Goal: Register for event/course

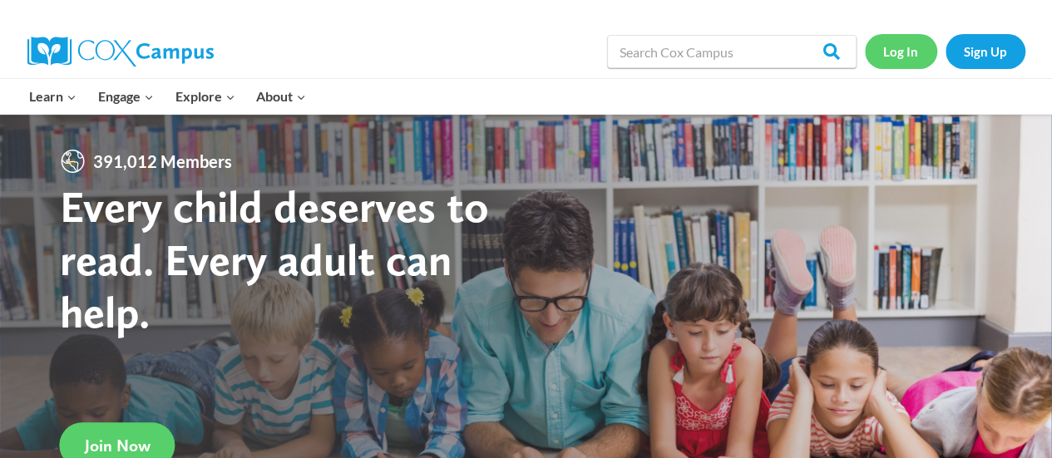
drag, startPoint x: 0, startPoint y: 0, endPoint x: 902, endPoint y: 41, distance: 902.7
click at [902, 41] on link "Log In" at bounding box center [901, 51] width 72 height 34
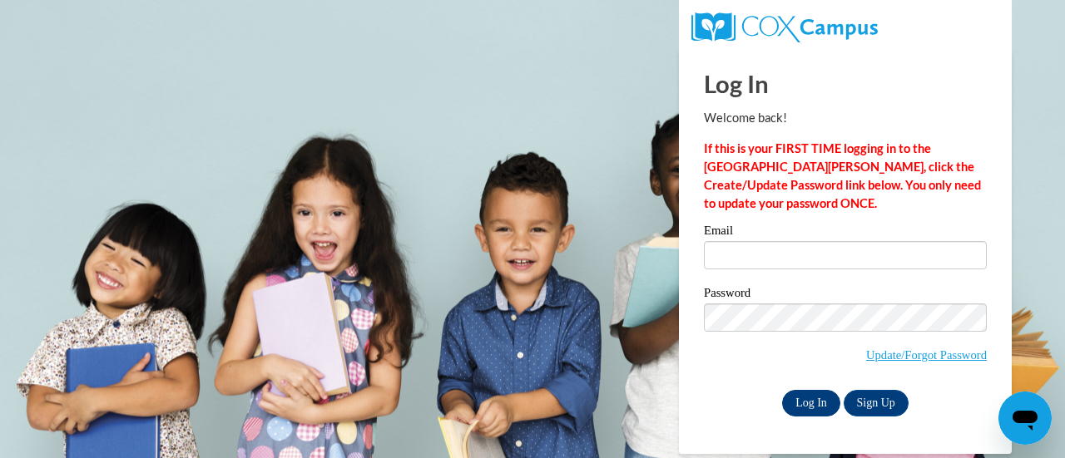
type input "amysturniolo@outlook.com"
click at [795, 397] on input "Log In" at bounding box center [811, 403] width 58 height 27
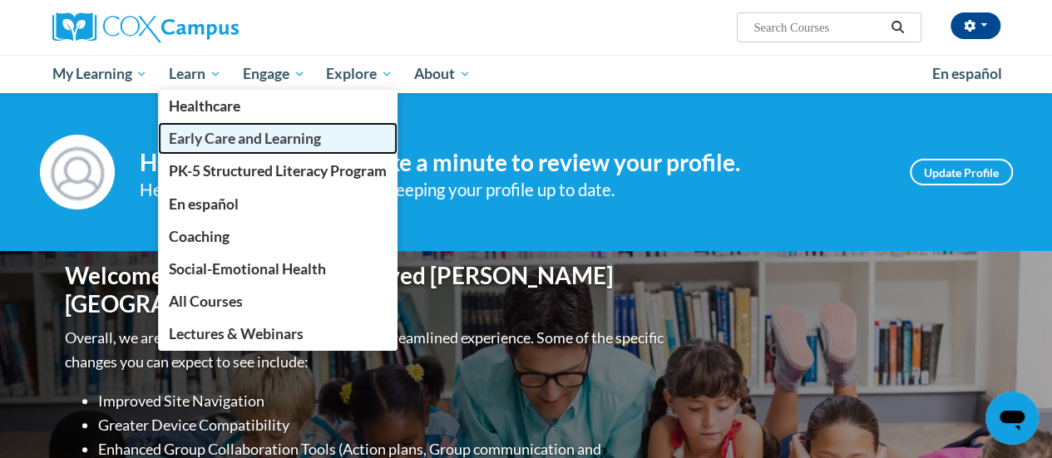
click at [214, 146] on span "Early Care and Learning" at bounding box center [245, 138] width 152 height 17
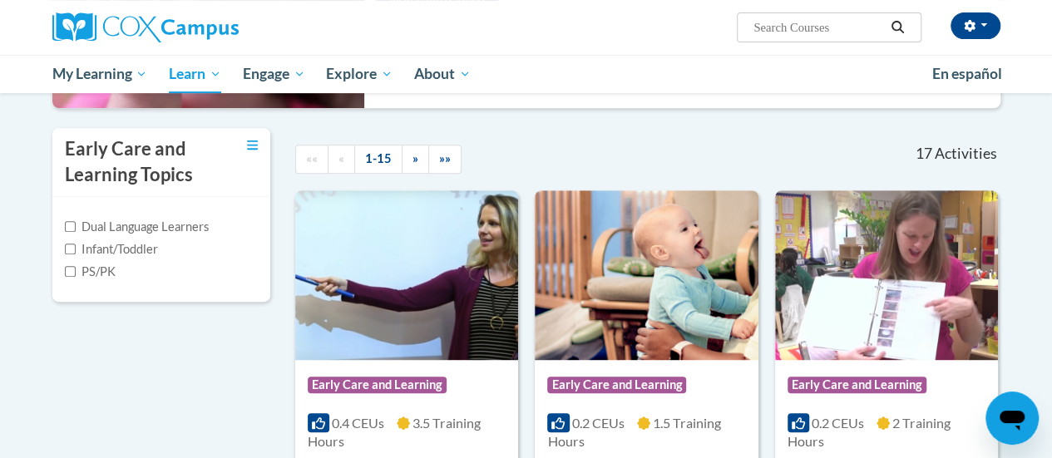
scroll to position [319, 0]
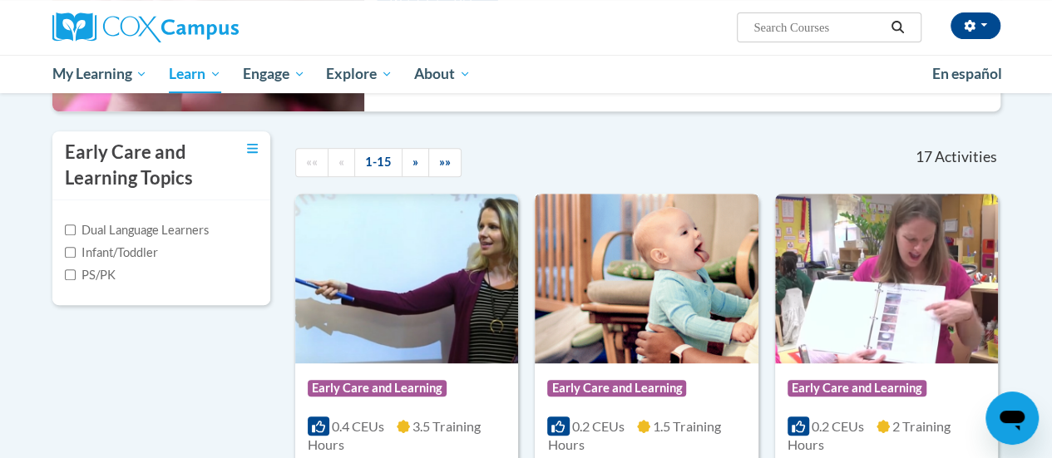
click at [621, 344] on img at bounding box center [646, 279] width 223 height 170
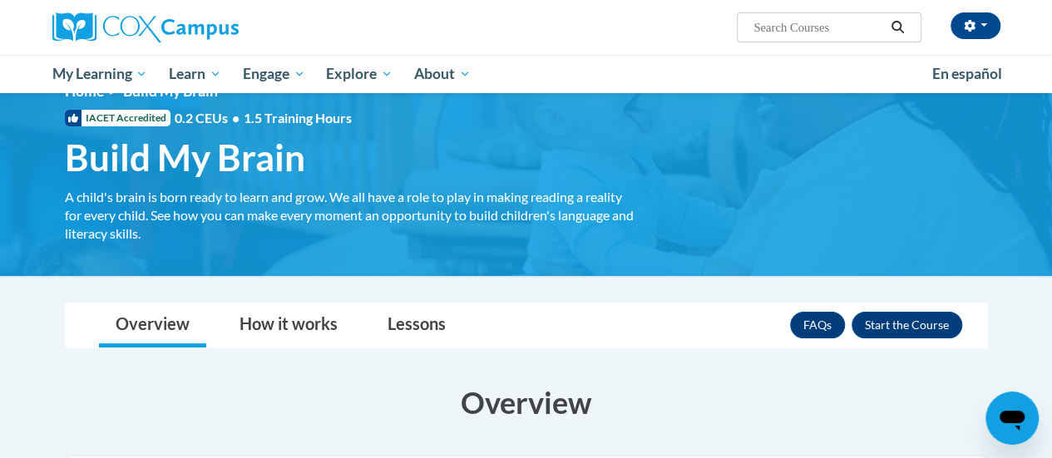
scroll to position [20, 0]
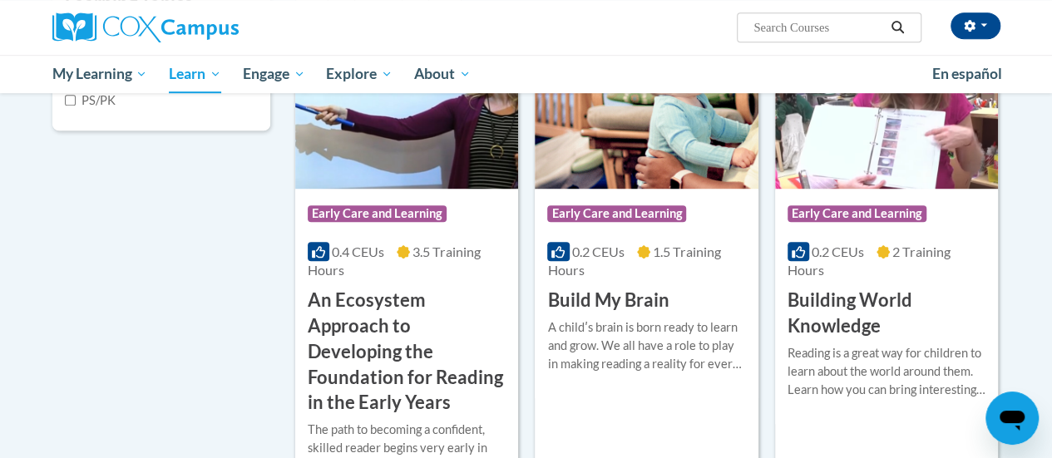
scroll to position [491, 0]
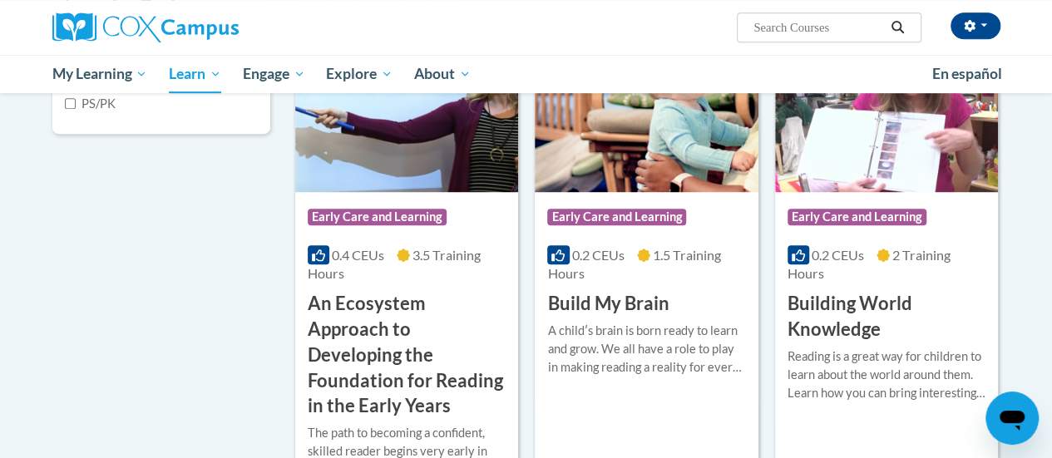
click at [898, 151] on img at bounding box center [886, 107] width 223 height 170
